Goal: Download file/media

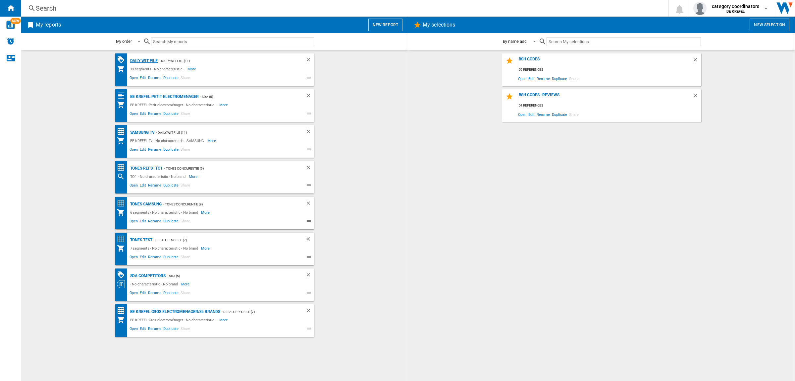
click at [145, 59] on div "Daily WIT file" at bounding box center [143, 61] width 29 height 8
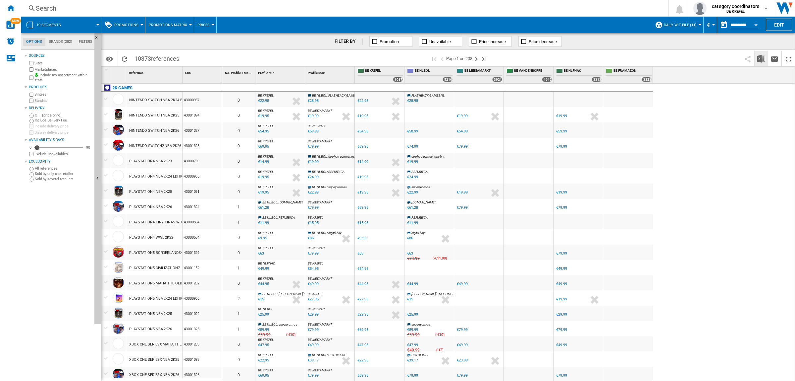
click at [761, 62] on img "Download in Excel" at bounding box center [762, 59] width 8 height 8
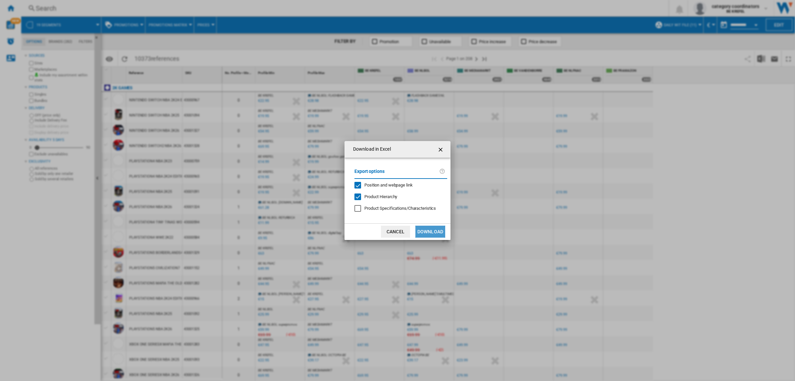
drag, startPoint x: 432, startPoint y: 226, endPoint x: 424, endPoint y: 237, distance: 13.3
click at [431, 226] on button "Download" at bounding box center [431, 231] width 30 height 12
